Goal: Book appointment/travel/reservation

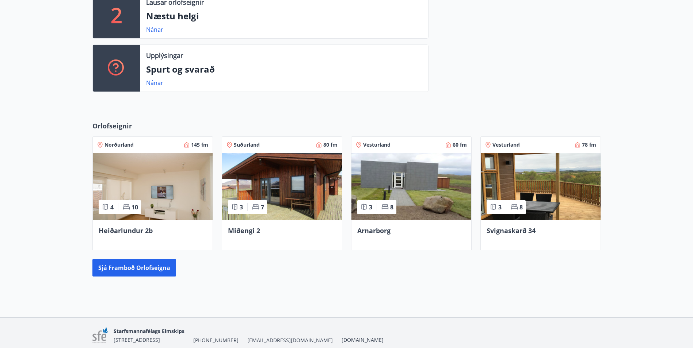
scroll to position [245, 0]
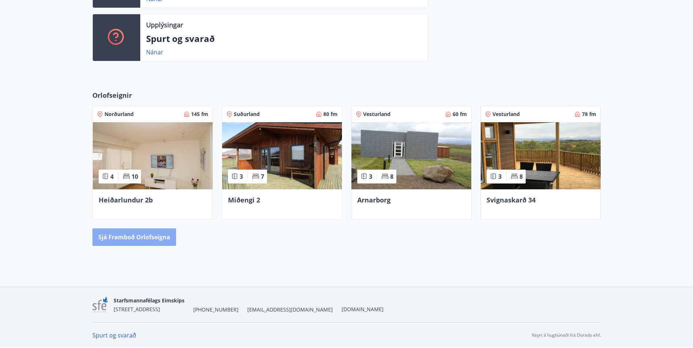
click at [149, 238] on button "Sjá framboð orlofseigna" at bounding box center [134, 238] width 84 height 18
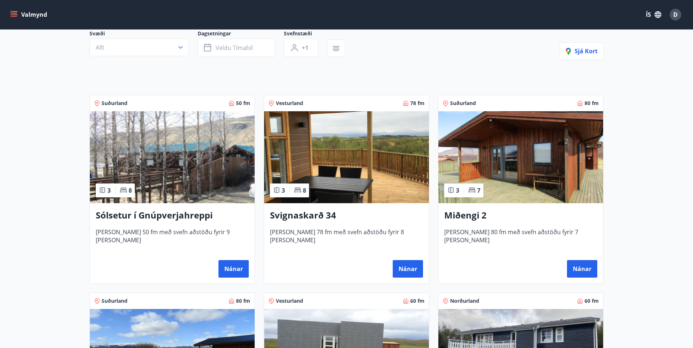
scroll to position [73, 0]
click at [148, 217] on h3 "Sólsetur í Gnúpverjahreppi" at bounding box center [172, 215] width 153 height 13
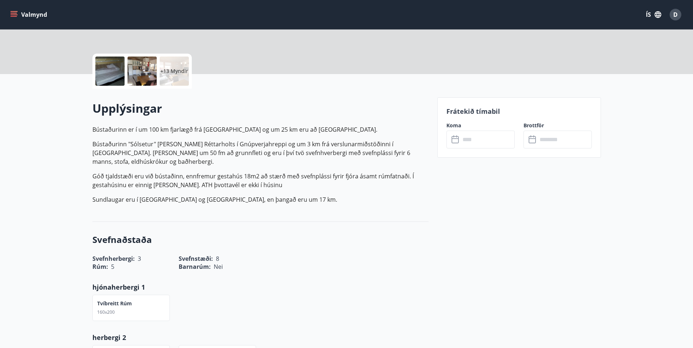
scroll to position [146, 0]
click at [167, 66] on div "+13 Myndir" at bounding box center [174, 70] width 29 height 29
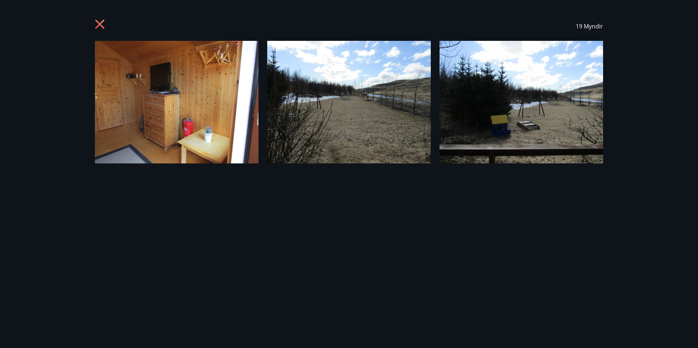
click at [99, 24] on icon at bounding box center [99, 24] width 9 height 9
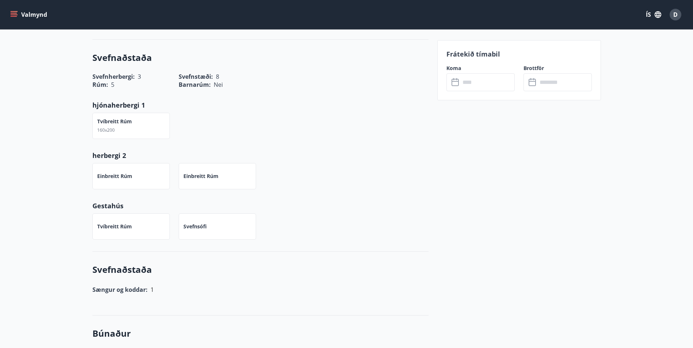
scroll to position [329, 0]
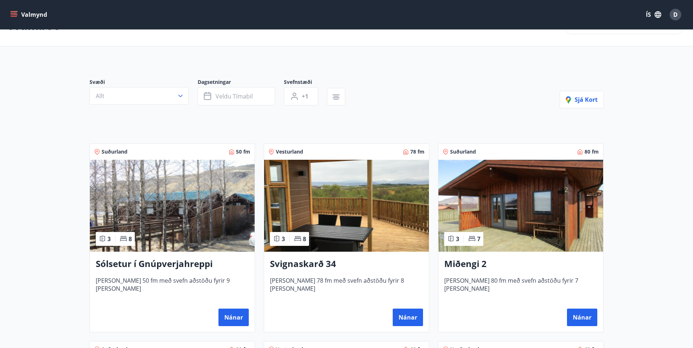
scroll to position [37, 0]
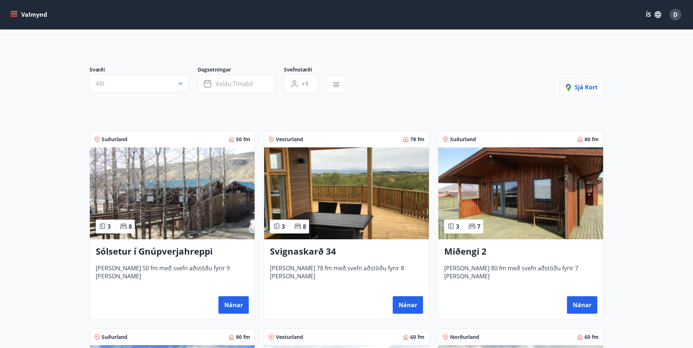
click at [480, 252] on h3 "Miðengi 2" at bounding box center [520, 251] width 153 height 13
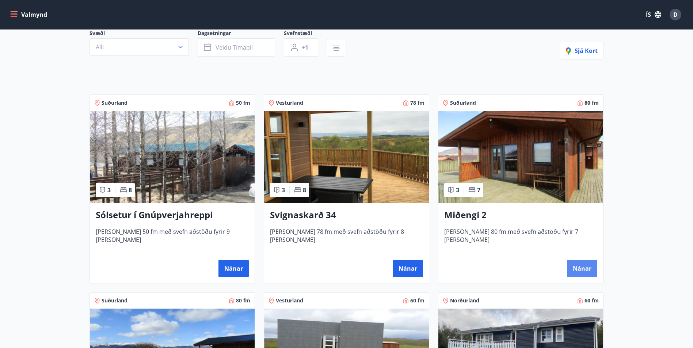
click at [586, 266] on button "Nánar" at bounding box center [582, 269] width 30 height 18
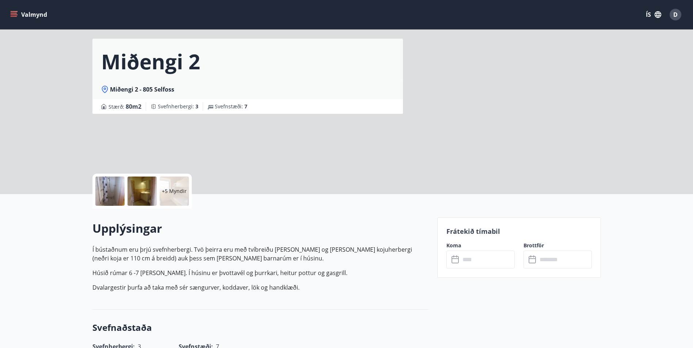
scroll to position [37, 0]
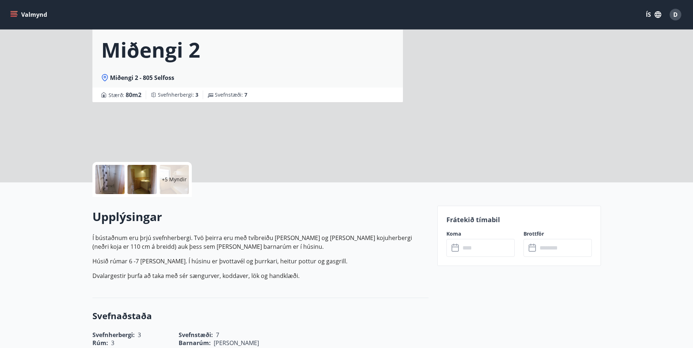
click at [472, 249] on input "text" at bounding box center [487, 248] width 54 height 18
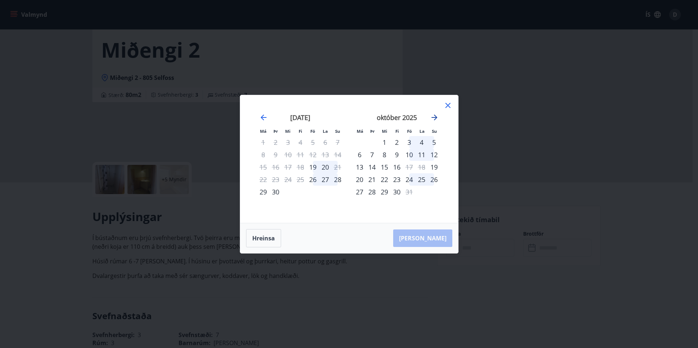
click at [434, 119] on icon "Move forward to switch to the next month." at bounding box center [434, 117] width 9 height 9
click at [435, 119] on icon "Move forward to switch to the next month." at bounding box center [435, 118] width 6 height 6
click at [449, 104] on icon at bounding box center [448, 105] width 9 height 9
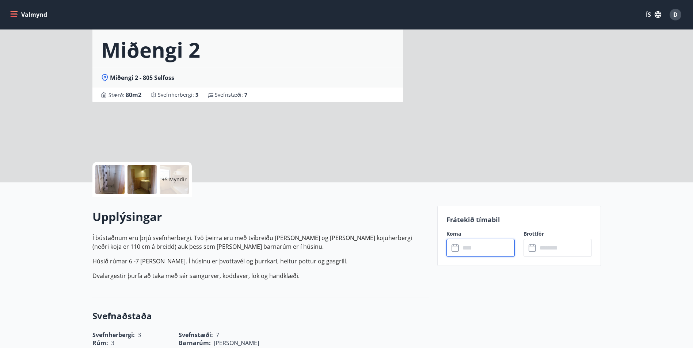
click at [474, 249] on input "text" at bounding box center [487, 248] width 54 height 18
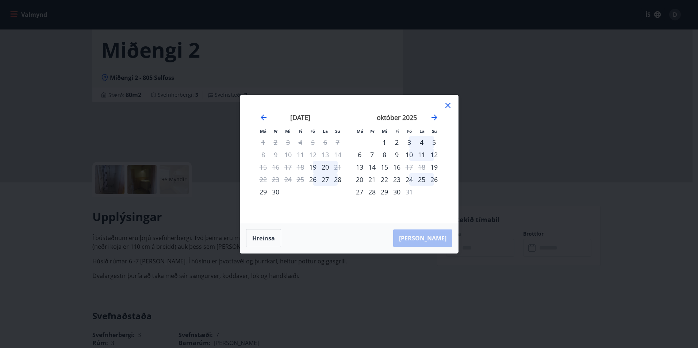
click at [439, 120] on div "október 2025" at bounding box center [397, 120] width 87 height 32
click at [437, 119] on icon "Move forward to switch to the next month." at bounding box center [434, 117] width 9 height 9
click at [451, 110] on div at bounding box center [448, 106] width 9 height 11
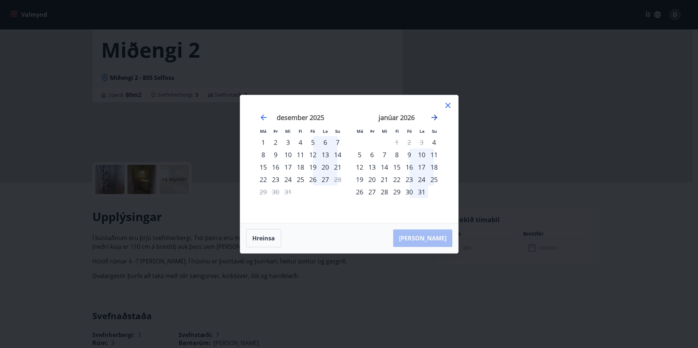
click at [432, 116] on icon "Move forward to switch to the next month." at bounding box center [434, 117] width 9 height 9
click at [450, 104] on icon at bounding box center [448, 105] width 9 height 9
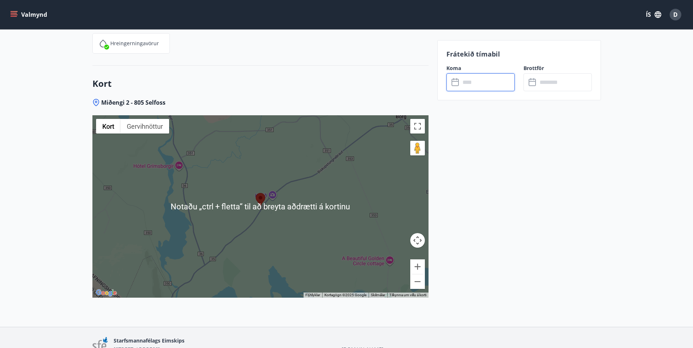
scroll to position [1057, 0]
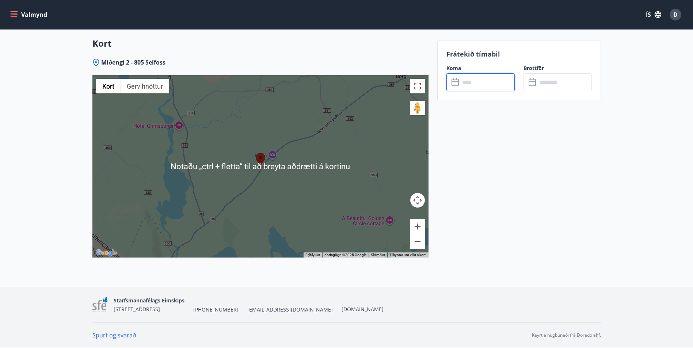
click at [209, 191] on div at bounding box center [260, 166] width 336 height 183
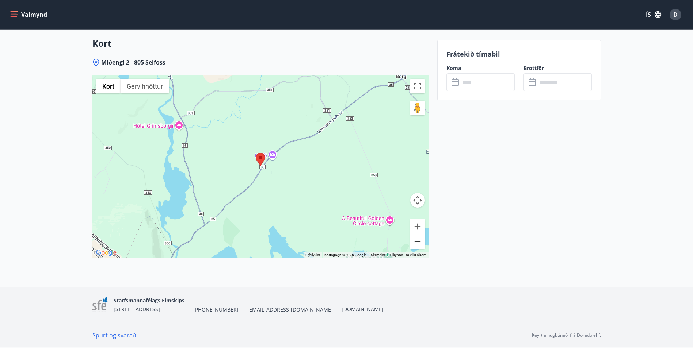
click at [416, 244] on button "Minnka" at bounding box center [417, 241] width 15 height 15
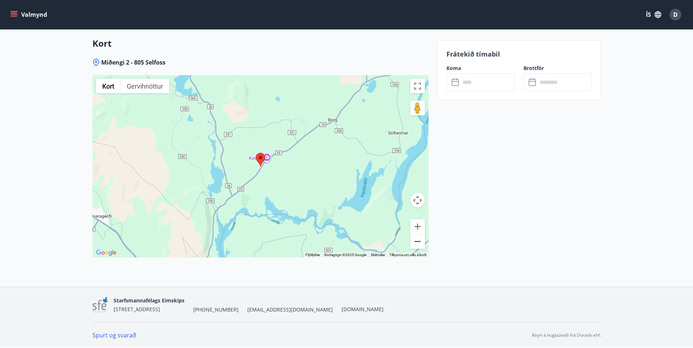
click at [416, 244] on button "Minnka" at bounding box center [417, 241] width 15 height 15
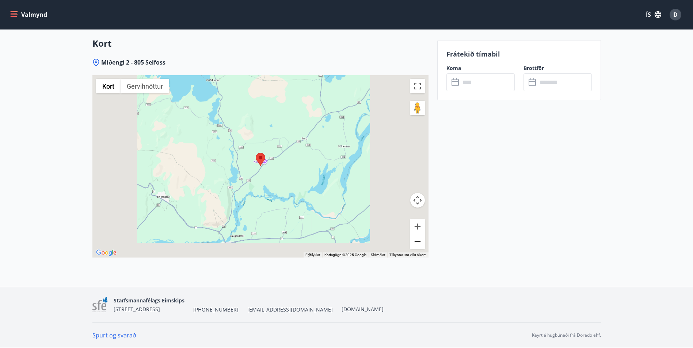
click at [416, 244] on button "Minnka" at bounding box center [417, 241] width 15 height 15
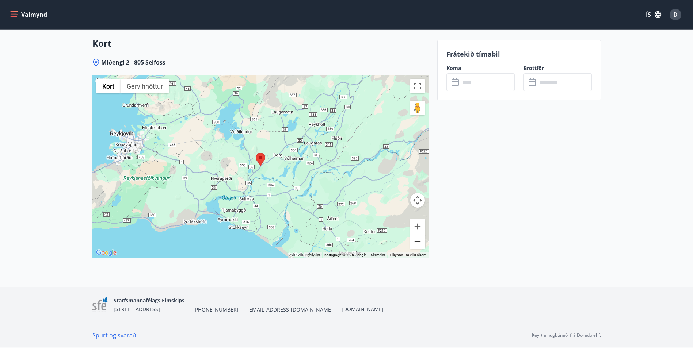
click at [416, 244] on button "Minnka" at bounding box center [417, 241] width 15 height 15
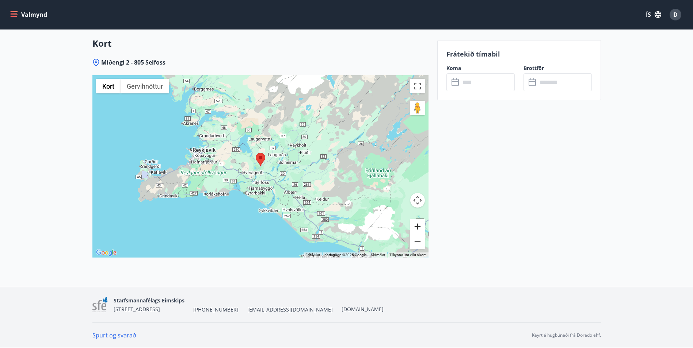
click at [421, 228] on button "Stækka" at bounding box center [417, 227] width 15 height 15
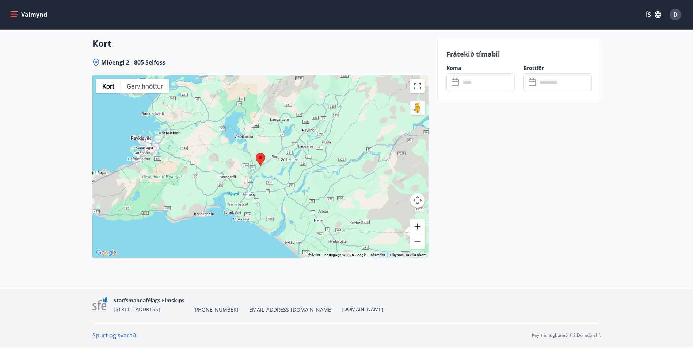
click at [421, 228] on button "Stækka" at bounding box center [417, 227] width 15 height 15
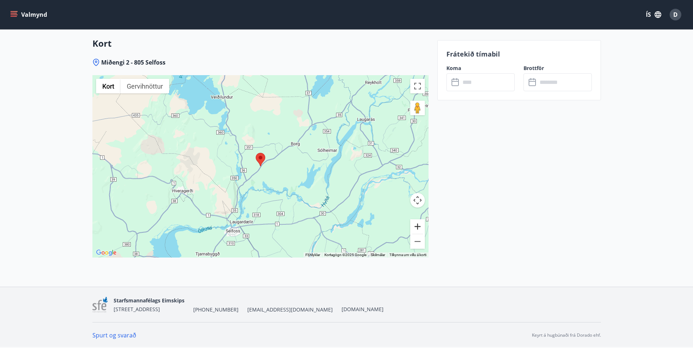
click at [421, 228] on button "Stækka" at bounding box center [417, 227] width 15 height 15
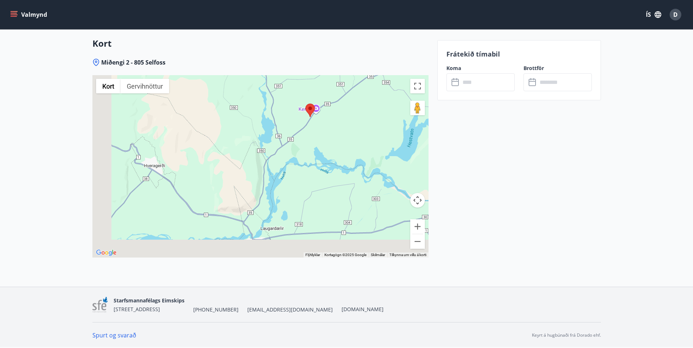
drag, startPoint x: 198, startPoint y: 199, endPoint x: 248, endPoint y: 171, distance: 57.8
click at [243, 156] on div at bounding box center [260, 166] width 336 height 183
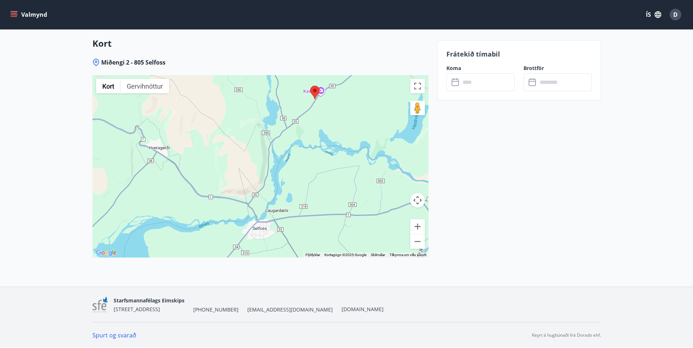
drag, startPoint x: 248, startPoint y: 192, endPoint x: 253, endPoint y: 165, distance: 28.0
click at [253, 165] on div at bounding box center [260, 166] width 336 height 183
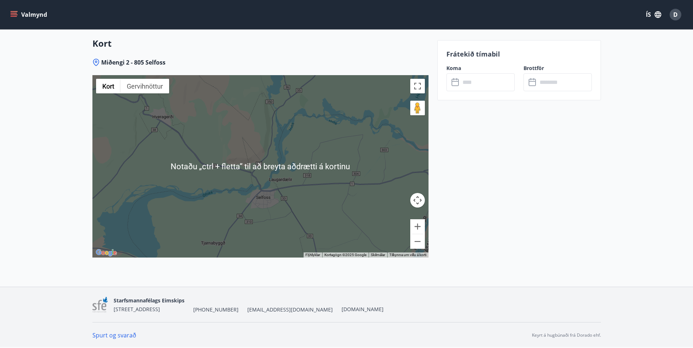
scroll to position [984, 0]
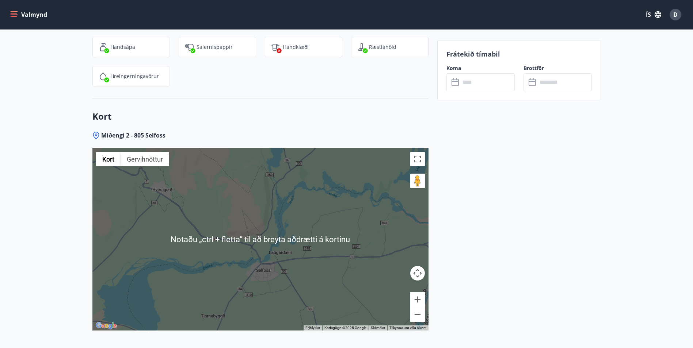
click at [245, 248] on div at bounding box center [260, 239] width 336 height 183
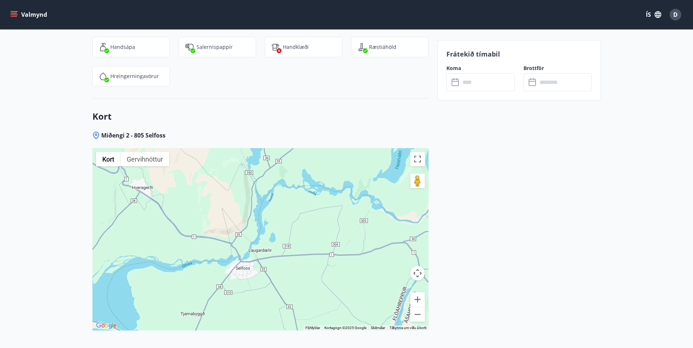
drag, startPoint x: 245, startPoint y: 248, endPoint x: 215, endPoint y: 274, distance: 39.9
click at [215, 274] on div at bounding box center [260, 239] width 336 height 183
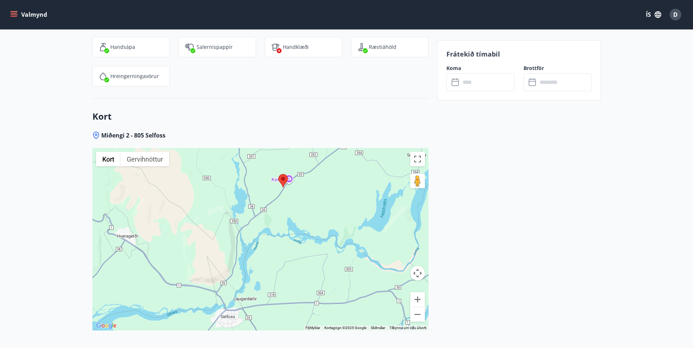
drag, startPoint x: 244, startPoint y: 232, endPoint x: 244, endPoint y: 246, distance: 14.6
click at [244, 246] on div at bounding box center [260, 239] width 336 height 183
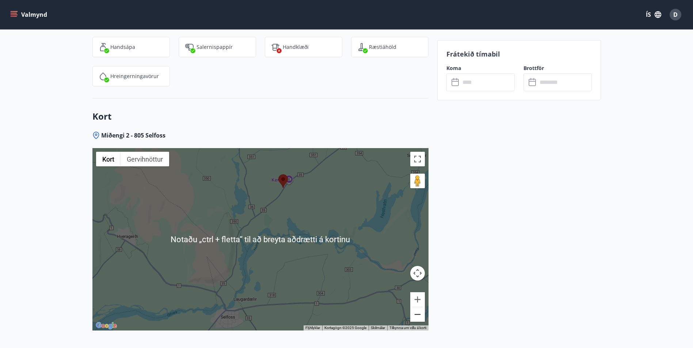
click at [416, 314] on button "Minnka" at bounding box center [417, 315] width 15 height 15
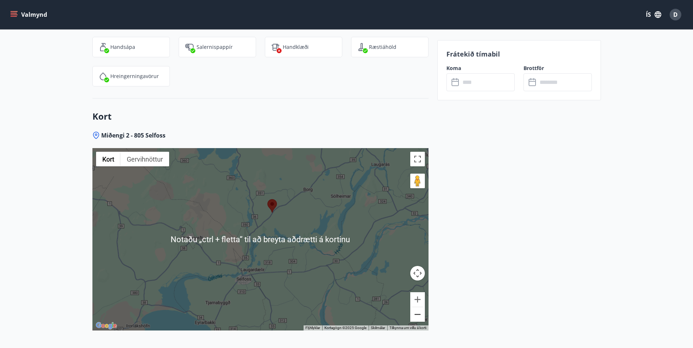
click at [416, 314] on button "Minnka" at bounding box center [417, 315] width 15 height 15
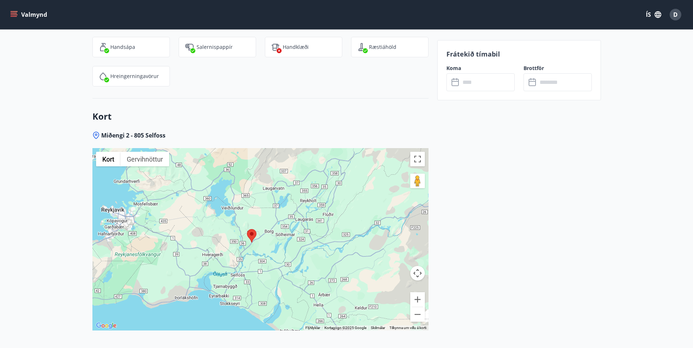
drag, startPoint x: 270, startPoint y: 232, endPoint x: 255, endPoint y: 244, distance: 18.7
click at [255, 244] on div at bounding box center [260, 239] width 336 height 183
click at [419, 298] on button "Stækka" at bounding box center [417, 300] width 15 height 15
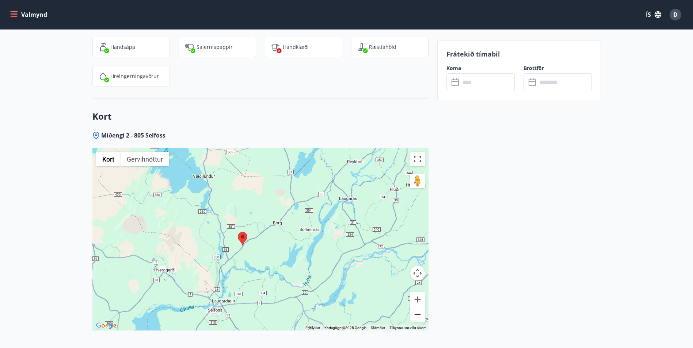
click at [416, 314] on button "Minnka" at bounding box center [417, 315] width 15 height 15
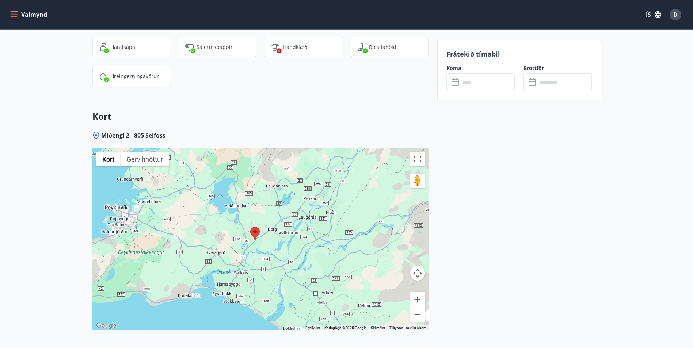
drag, startPoint x: 323, startPoint y: 291, endPoint x: 278, endPoint y: 278, distance: 46.2
click at [278, 278] on div at bounding box center [260, 239] width 336 height 183
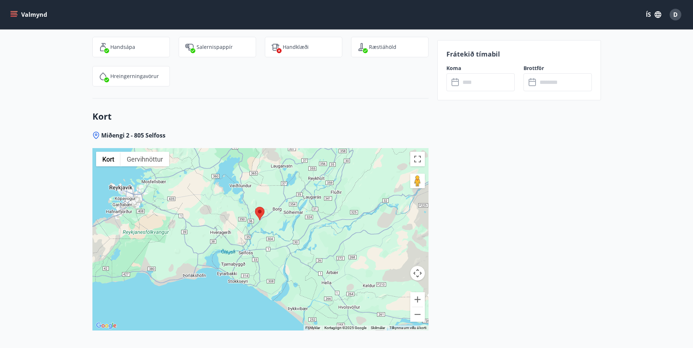
drag, startPoint x: 267, startPoint y: 255, endPoint x: 273, endPoint y: 233, distance: 22.3
click at [273, 233] on div at bounding box center [260, 239] width 336 height 183
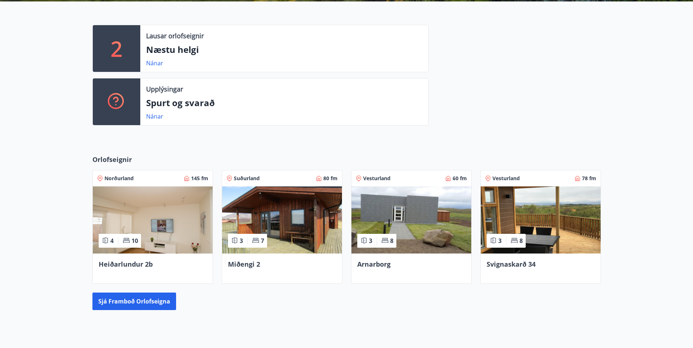
scroll to position [245, 0]
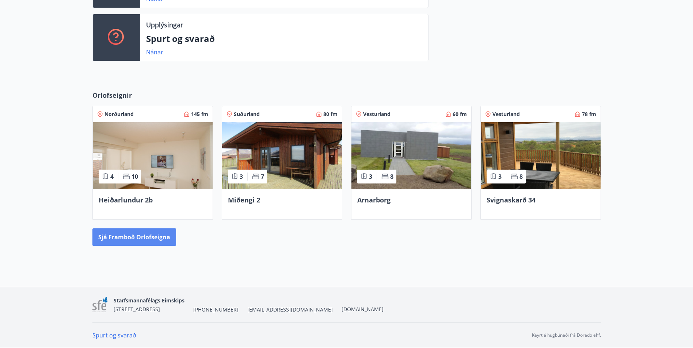
click at [145, 232] on button "Sjá framboð orlofseigna" at bounding box center [134, 238] width 84 height 18
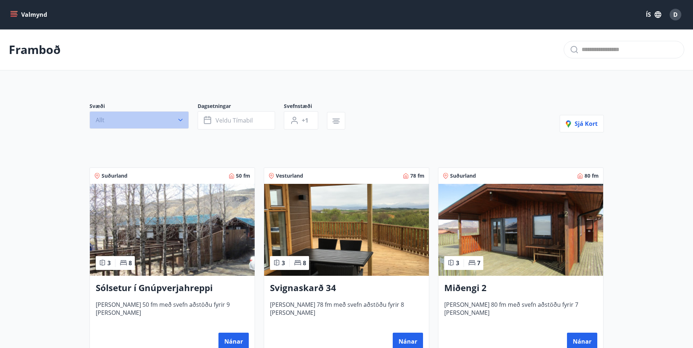
click at [146, 119] on button "Allt" at bounding box center [138, 120] width 99 height 18
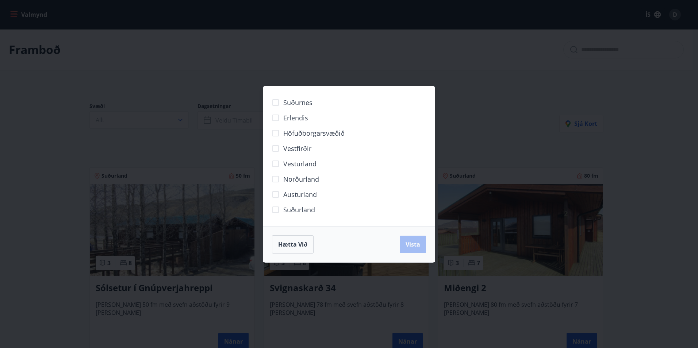
click at [308, 213] on span "Suðurland" at bounding box center [299, 209] width 32 height 9
click at [408, 245] on span "Vista" at bounding box center [413, 245] width 15 height 8
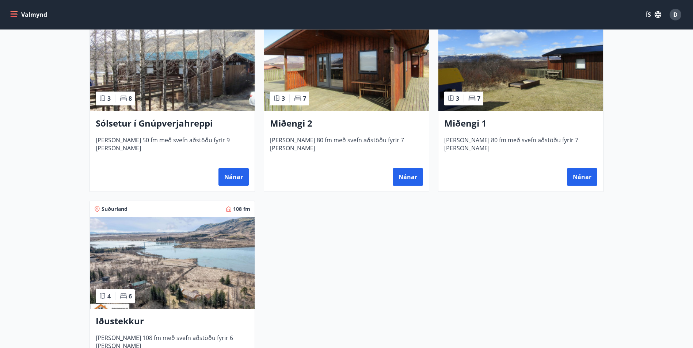
scroll to position [183, 0]
click at [453, 127] on h3 "Miðengi 1" at bounding box center [520, 123] width 153 height 13
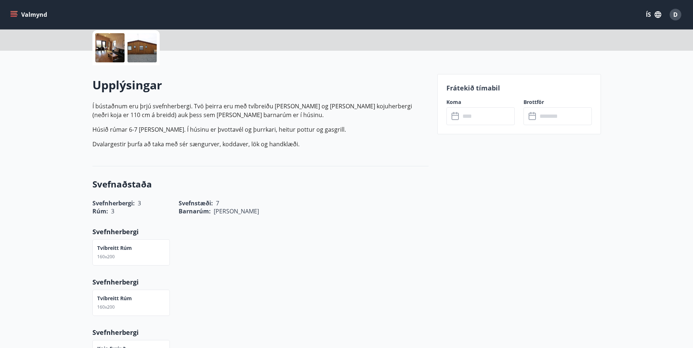
scroll to position [183, 0]
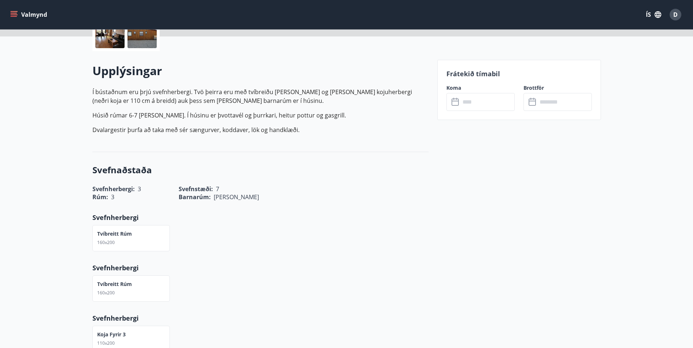
click at [475, 99] on input "text" at bounding box center [487, 102] width 54 height 18
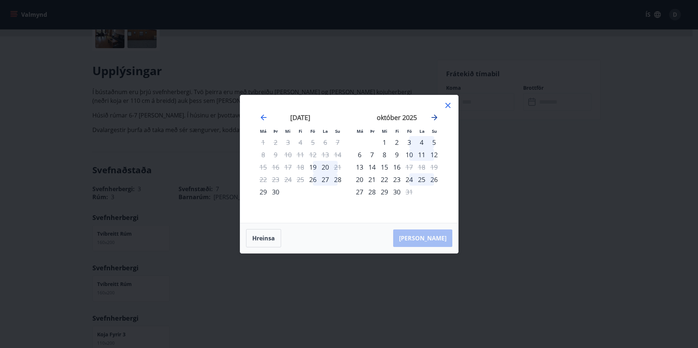
click at [438, 116] on icon "Move forward to switch to the next month." at bounding box center [434, 117] width 9 height 9
click at [432, 117] on icon "Move forward to switch to the next month." at bounding box center [434, 117] width 9 height 9
click at [447, 107] on icon at bounding box center [448, 105] width 9 height 9
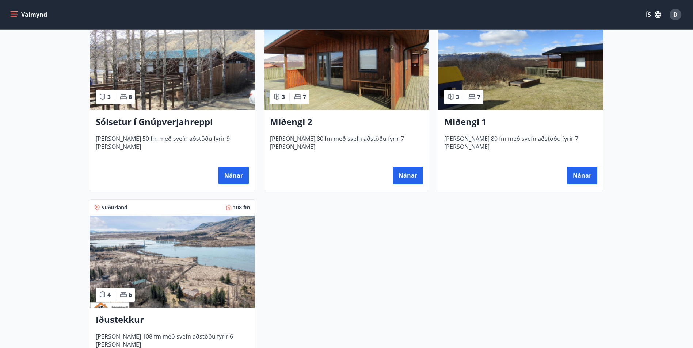
scroll to position [220, 0]
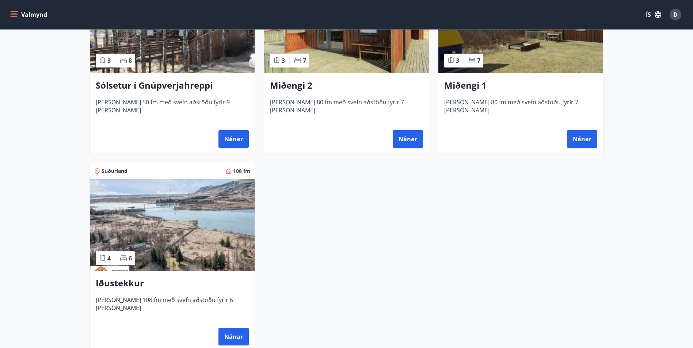
click at [120, 287] on h3 "Iðustekkur" at bounding box center [172, 283] width 153 height 13
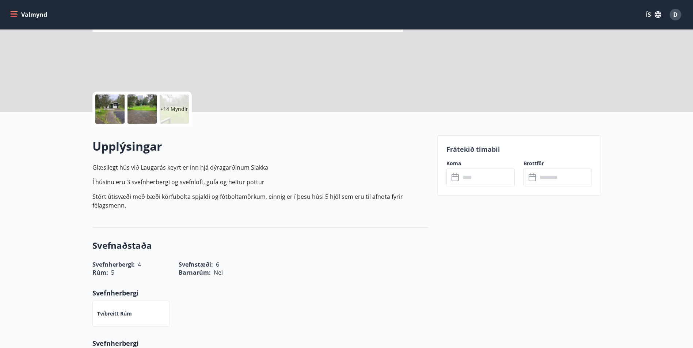
scroll to position [110, 0]
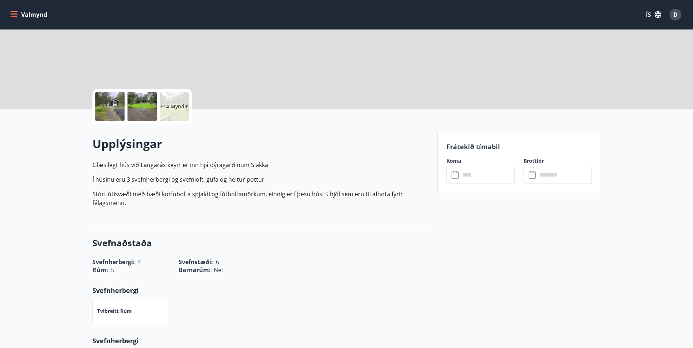
click at [472, 180] on input "text" at bounding box center [487, 175] width 54 height 18
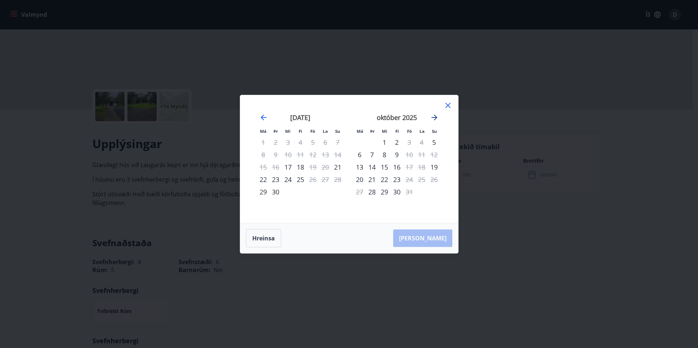
click at [438, 114] on icon "Move forward to switch to the next month." at bounding box center [434, 117] width 9 height 9
click at [435, 115] on icon "Move forward to switch to the next month." at bounding box center [435, 118] width 6 height 6
click at [448, 105] on icon at bounding box center [448, 105] width 9 height 9
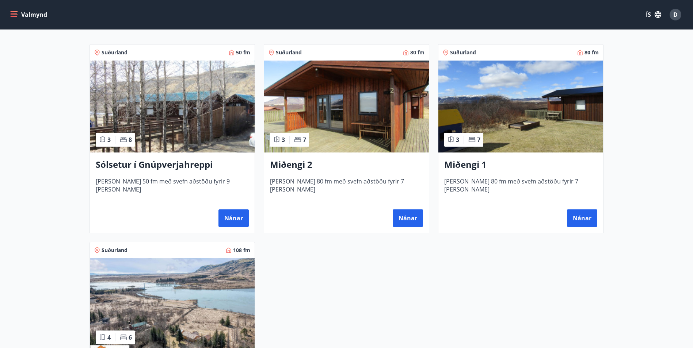
scroll to position [183, 0]
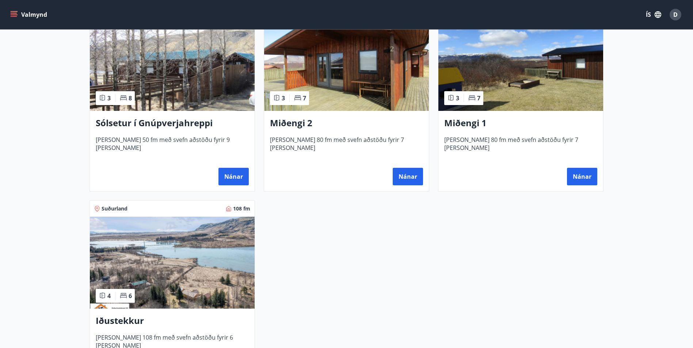
click at [156, 123] on h3 "Sólsetur í Gnúpverjahreppi" at bounding box center [172, 123] width 153 height 13
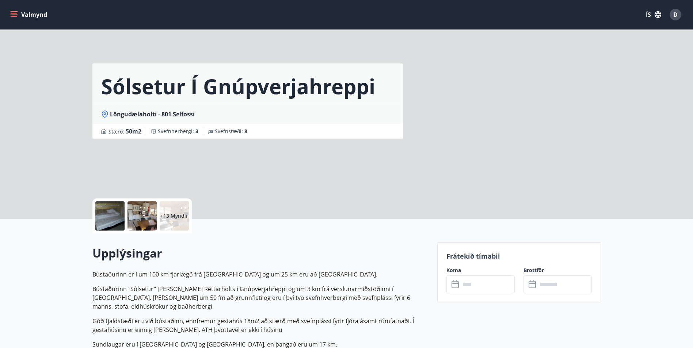
click at [479, 279] on input "text" at bounding box center [487, 285] width 54 height 18
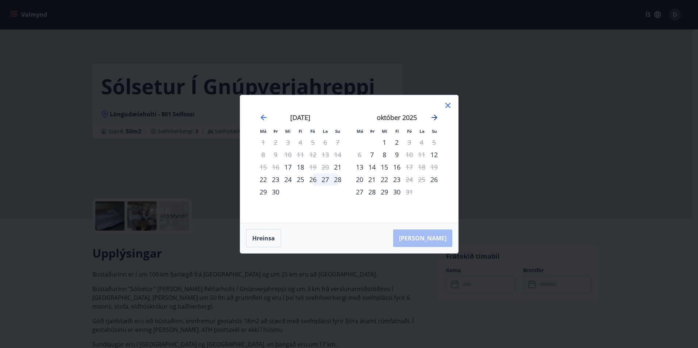
click at [434, 117] on icon "Move forward to switch to the next month." at bounding box center [435, 118] width 6 height 6
click at [434, 119] on icon "Move forward to switch to the next month." at bounding box center [434, 117] width 9 height 9
click at [446, 104] on icon at bounding box center [448, 105] width 5 height 5
